Goal: Connect with others: Connect with others

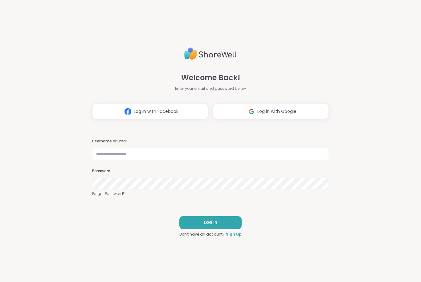
click at [286, 114] on span "Log in with Google" at bounding box center [276, 111] width 39 height 6
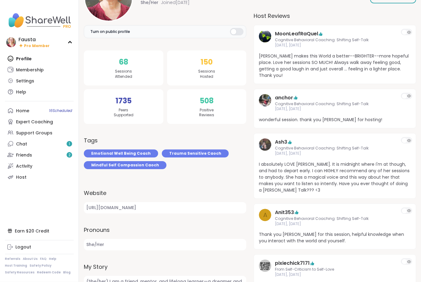
scroll to position [100, 0]
click at [29, 143] on link "Chat 1" at bounding box center [39, 144] width 69 height 11
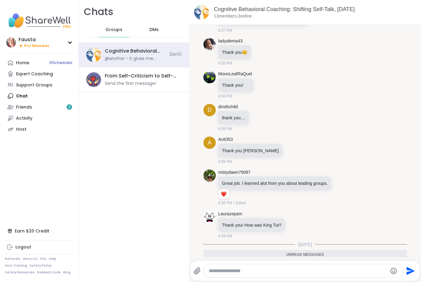
scroll to position [3374, 0]
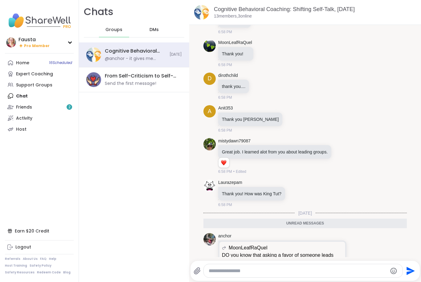
click at [40, 108] on link "Friends 2" at bounding box center [39, 107] width 69 height 11
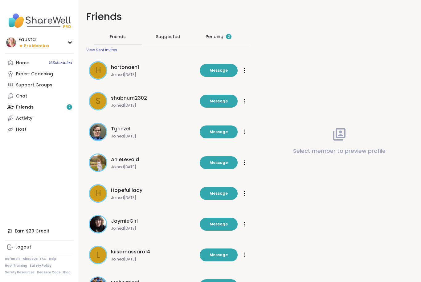
click at [216, 41] on div "Pending 2" at bounding box center [218, 37] width 48 height 16
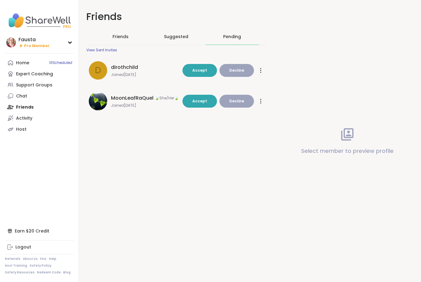
click at [198, 67] on button "Accept" at bounding box center [199, 70] width 34 height 13
click at [196, 103] on span "Accept" at bounding box center [199, 101] width 15 height 5
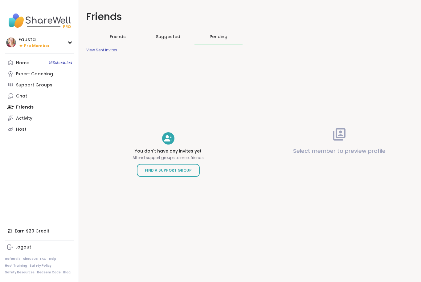
click at [32, 61] on link "Home 16 Scheduled" at bounding box center [39, 62] width 69 height 11
